Goal: Information Seeking & Learning: Learn about a topic

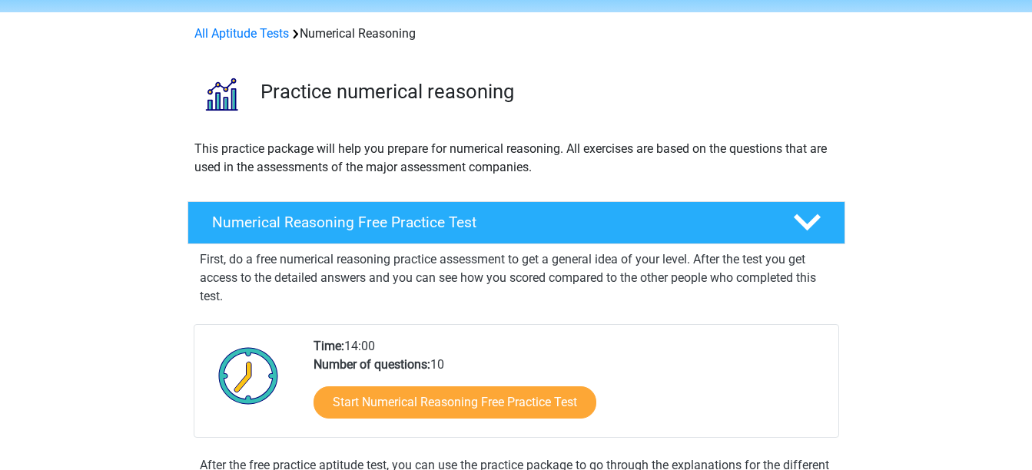
scroll to position [154, 0]
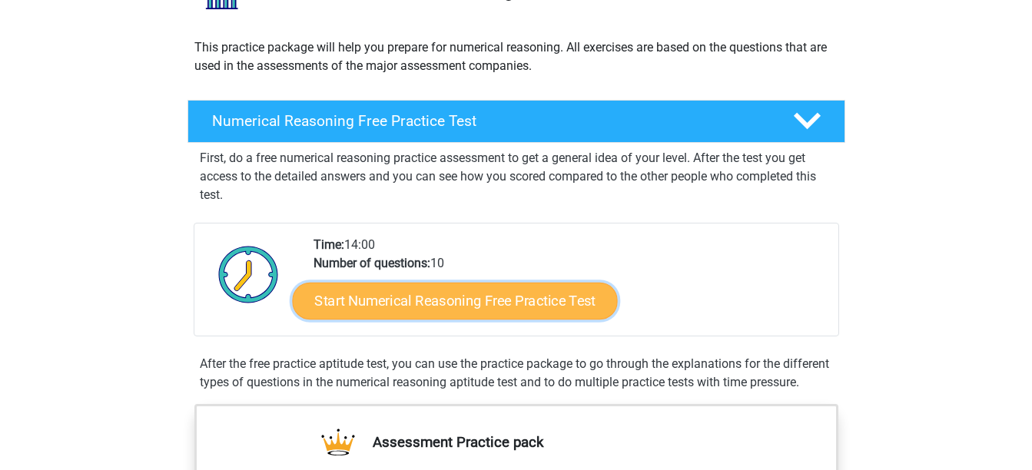
click at [459, 305] on link "Start Numerical Reasoning Free Practice Test" at bounding box center [454, 300] width 325 height 37
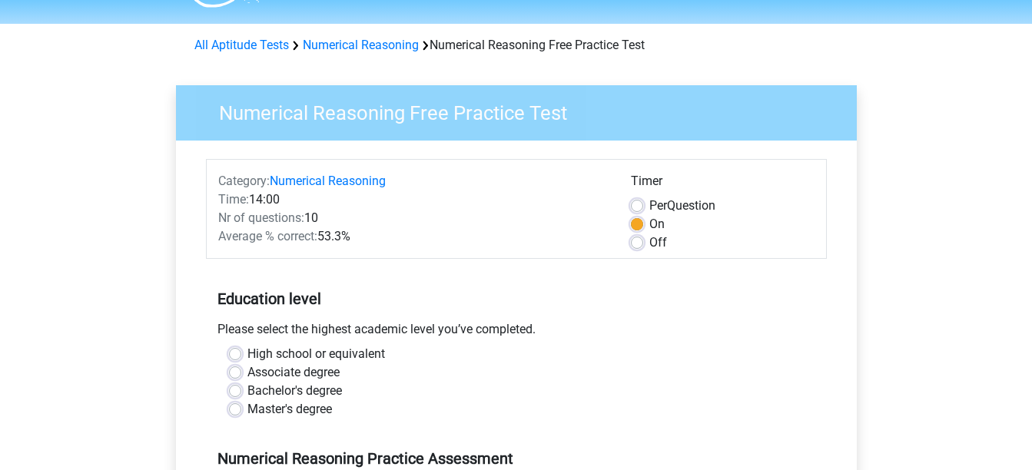
scroll to position [77, 0]
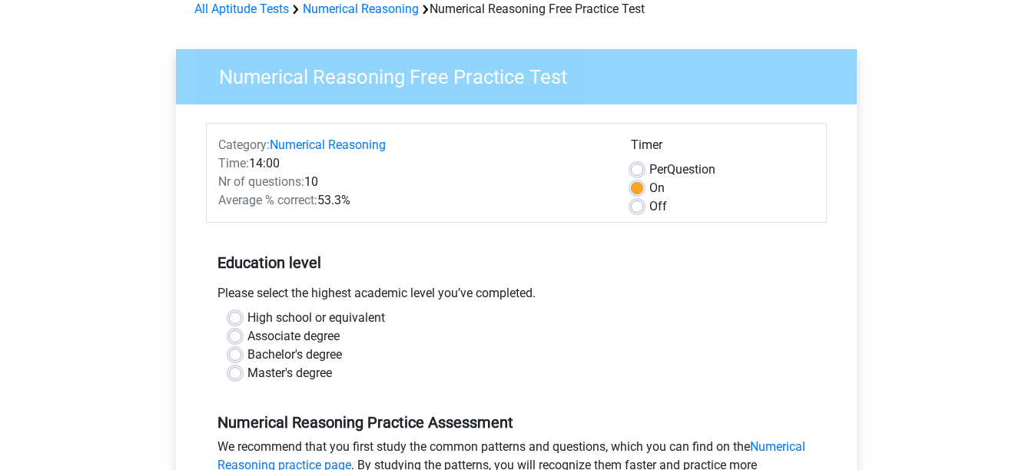
click at [248, 321] on label "High school or equivalent" at bounding box center [317, 318] width 138 height 18
click at [237, 321] on input "High school or equivalent" at bounding box center [235, 316] width 12 height 15
radio input "true"
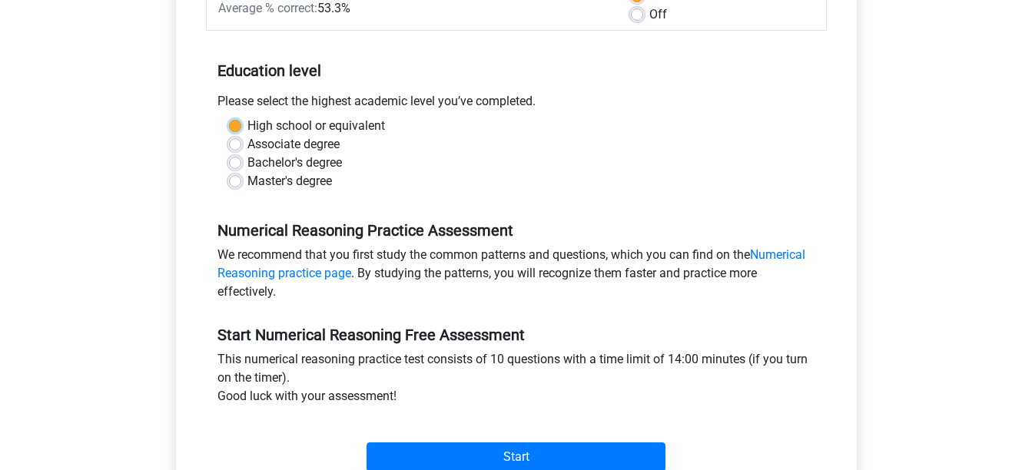
scroll to position [384, 0]
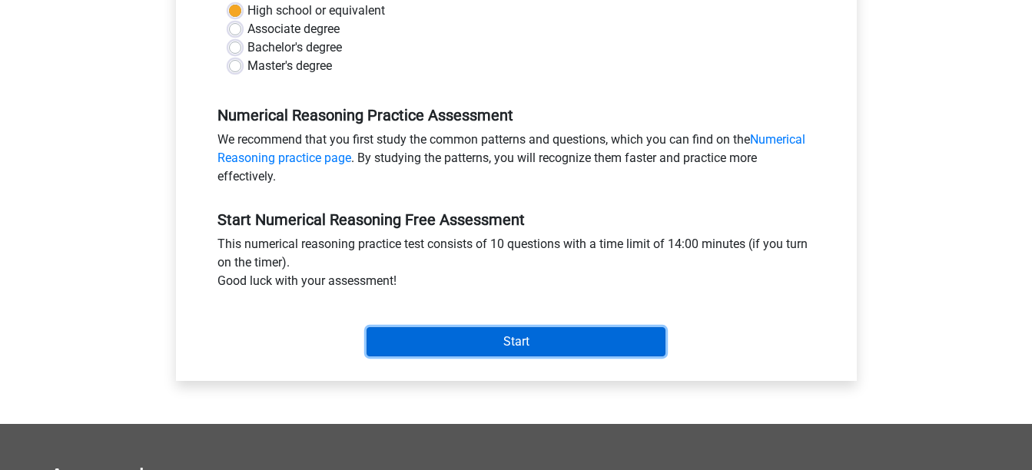
click at [477, 332] on input "Start" at bounding box center [516, 341] width 299 height 29
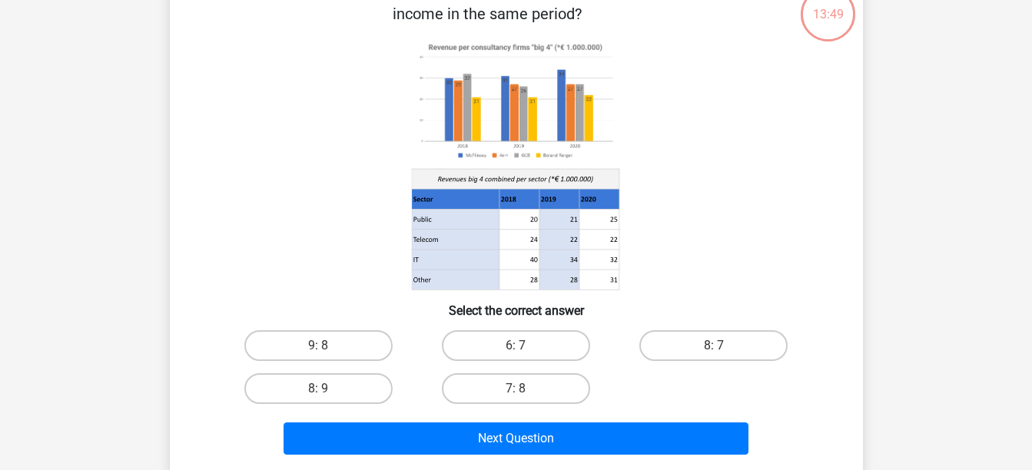
scroll to position [77, 0]
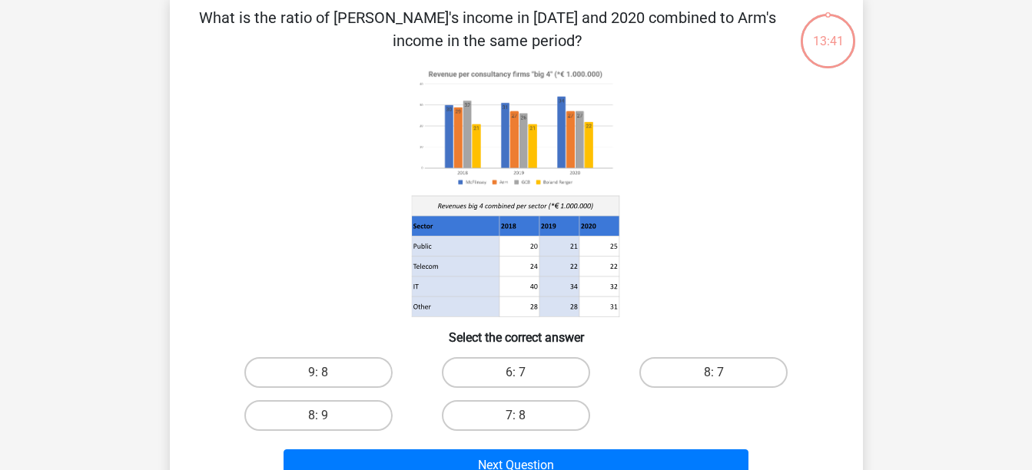
click at [475, 152] on image at bounding box center [515, 128] width 208 height 127
click at [473, 181] on image at bounding box center [515, 128] width 208 height 127
click at [703, 374] on label "8: 7" at bounding box center [714, 372] width 148 height 31
click at [714, 374] on input "8: 7" at bounding box center [719, 378] width 10 height 10
radio input "true"
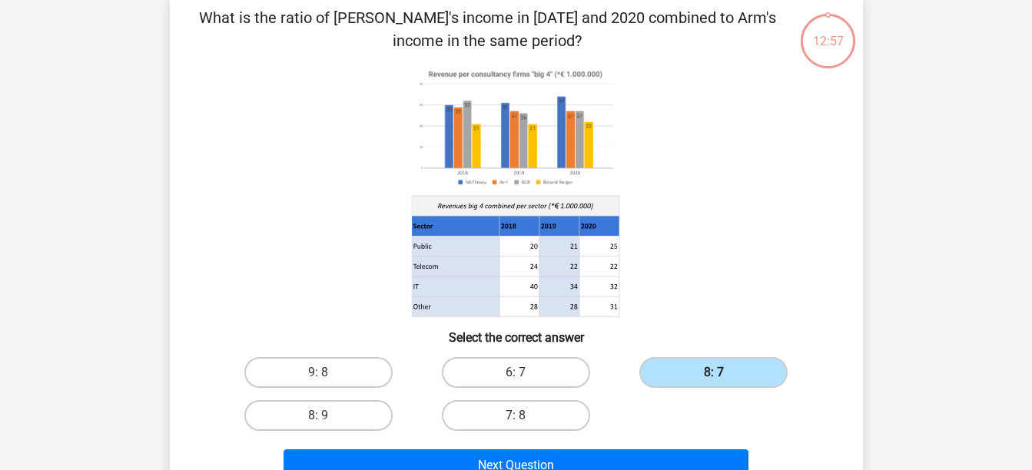
scroll to position [154, 0]
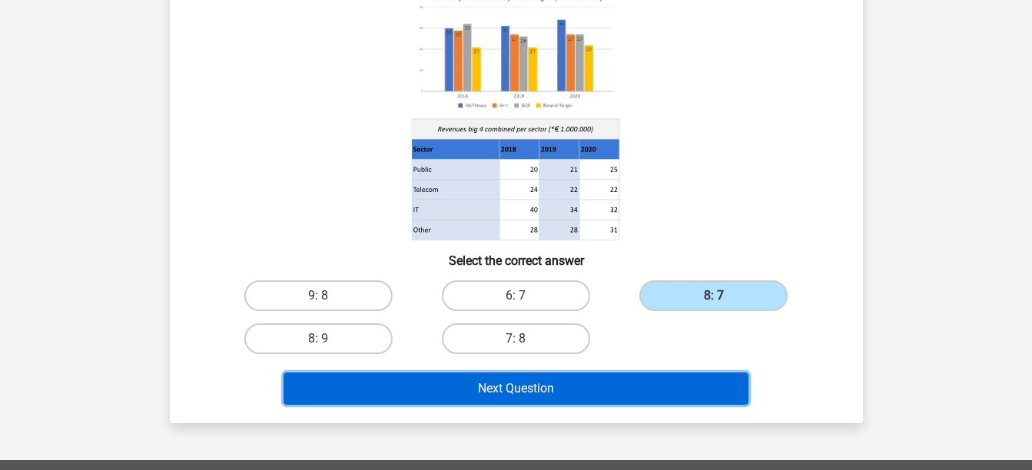
click at [640, 397] on button "Next Question" at bounding box center [516, 389] width 465 height 32
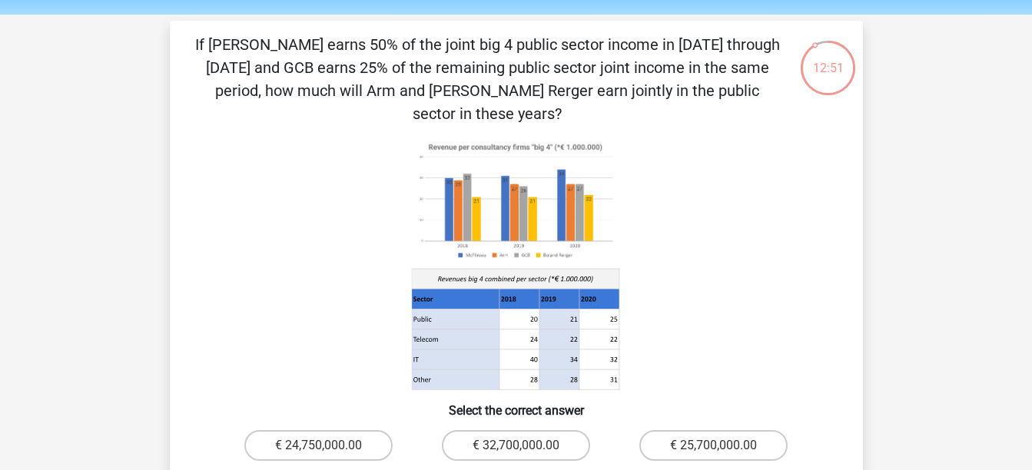
scroll to position [77, 0]
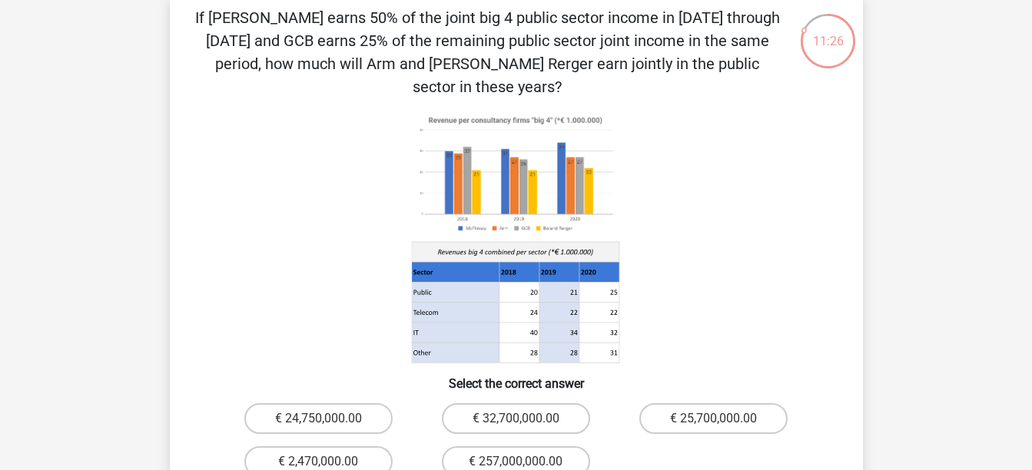
click at [828, 63] on icon at bounding box center [828, 41] width 58 height 58
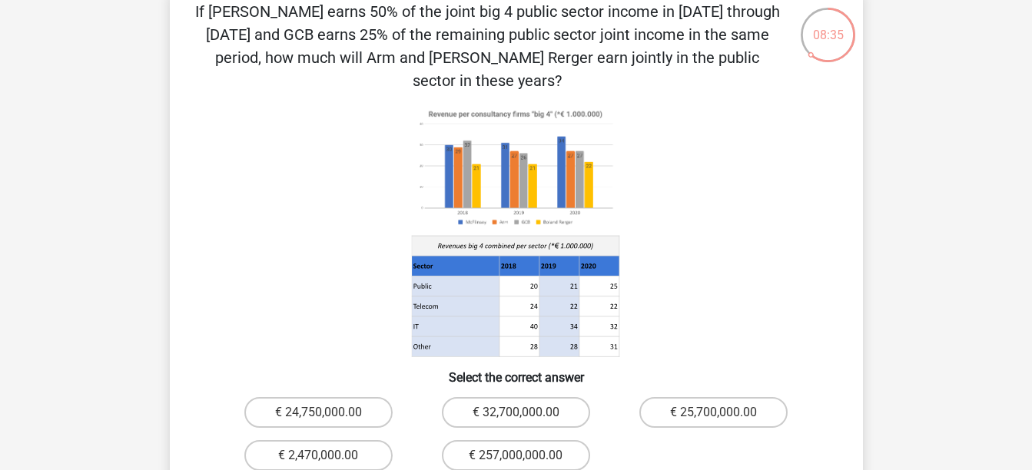
scroll to position [307, 0]
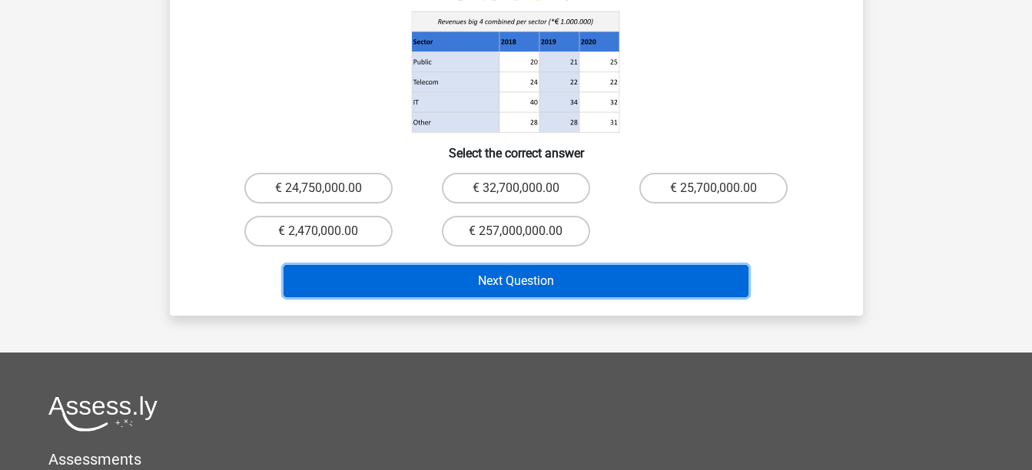
click at [539, 265] on button "Next Question" at bounding box center [516, 281] width 465 height 32
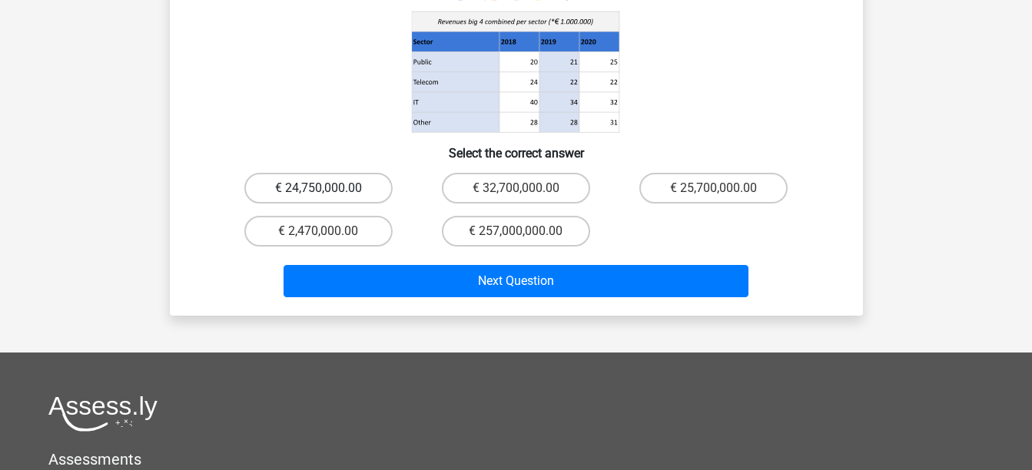
click at [370, 173] on label "€ 24,750,000.00" at bounding box center [318, 188] width 148 height 31
click at [328, 188] on input "€ 24,750,000.00" at bounding box center [323, 193] width 10 height 10
radio input "true"
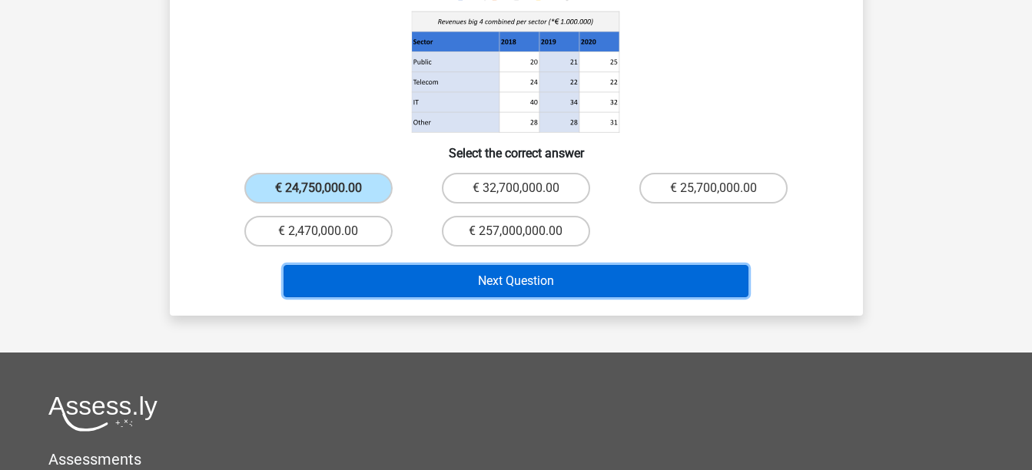
click at [448, 265] on button "Next Question" at bounding box center [516, 281] width 465 height 32
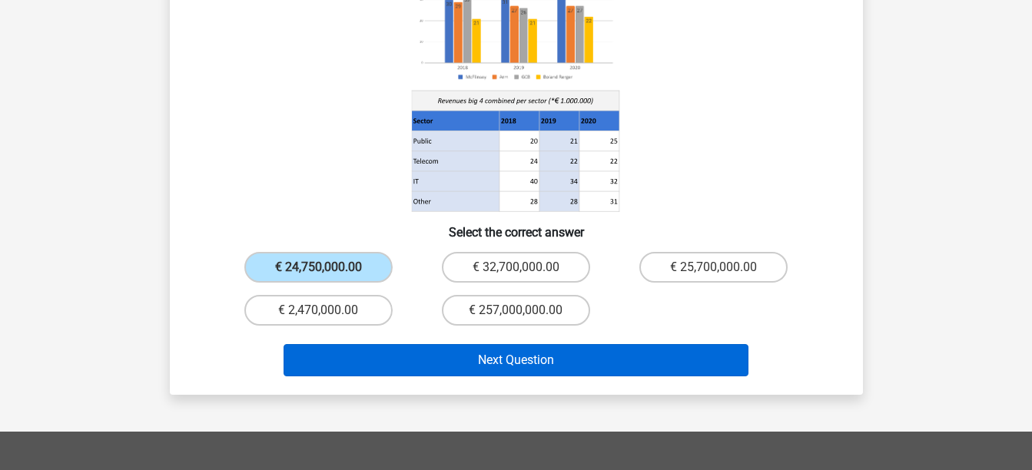
scroll to position [154, 0]
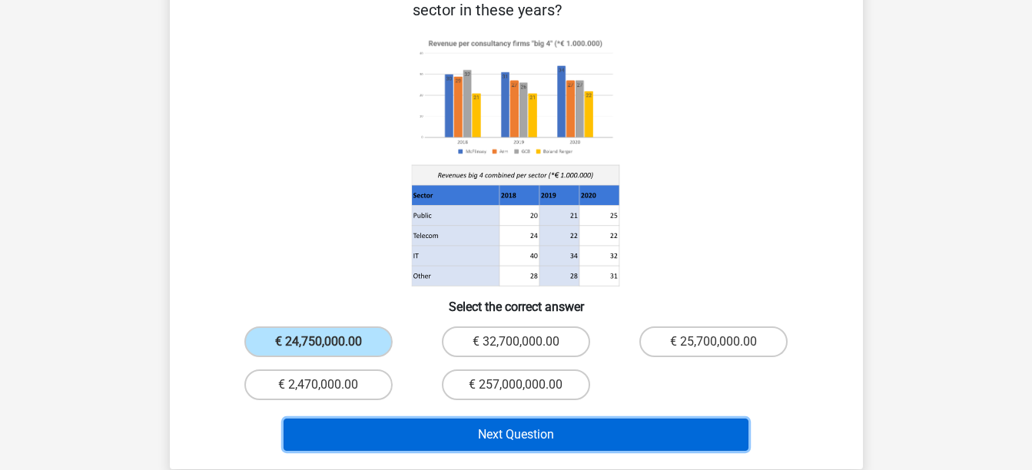
click at [562, 419] on button "Next Question" at bounding box center [516, 435] width 465 height 32
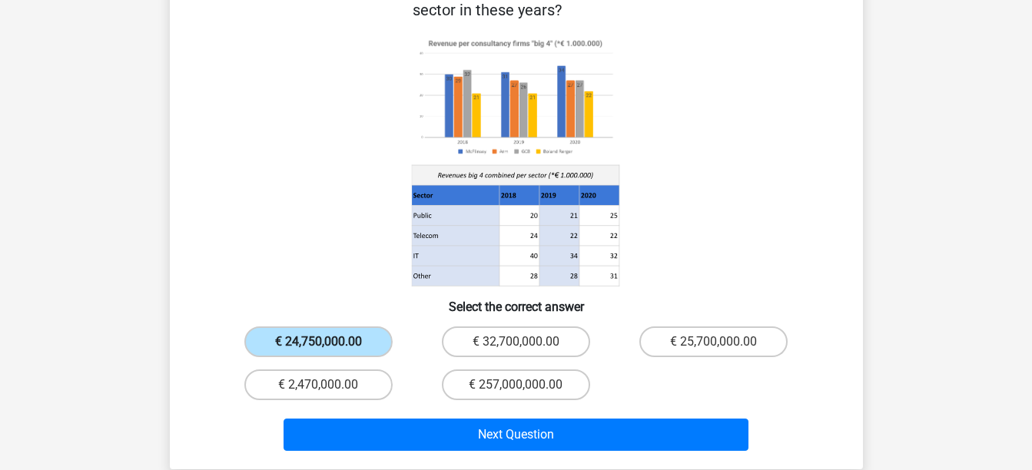
click at [334, 327] on label "€ 24,750,000.00" at bounding box center [318, 342] width 148 height 31
click at [328, 342] on input "€ 24,750,000.00" at bounding box center [323, 347] width 10 height 10
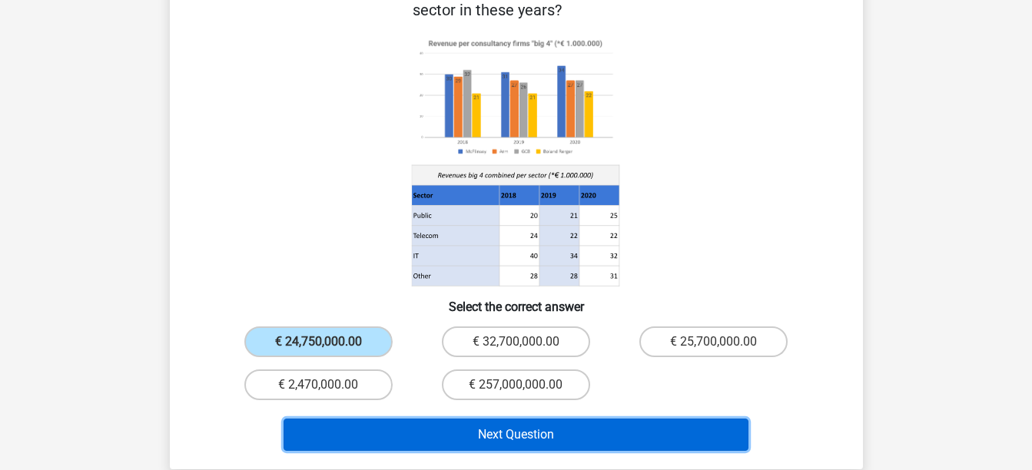
click at [530, 419] on button "Next Question" at bounding box center [516, 435] width 465 height 32
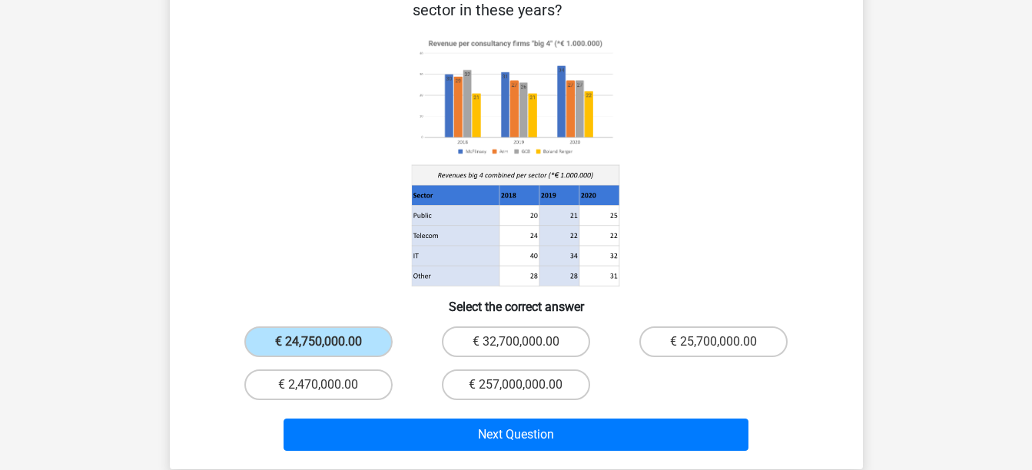
click at [344, 258] on icon at bounding box center [517, 161] width 620 height 254
click at [460, 327] on label "€ 32,700,000.00" at bounding box center [516, 342] width 148 height 31
click at [516, 342] on input "€ 32,700,000.00" at bounding box center [521, 347] width 10 height 10
radio input "true"
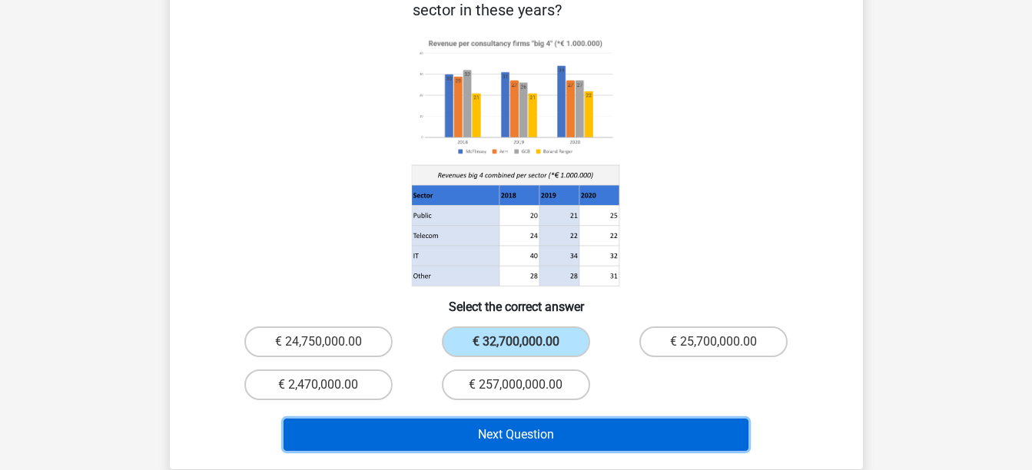
click at [484, 419] on button "Next Question" at bounding box center [516, 435] width 465 height 32
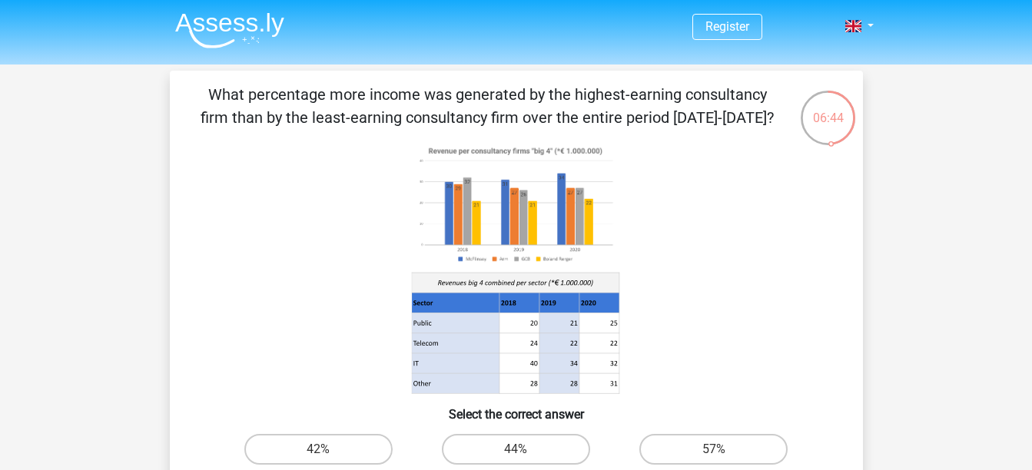
scroll to position [77, 0]
